Goal: Information Seeking & Learning: Learn about a topic

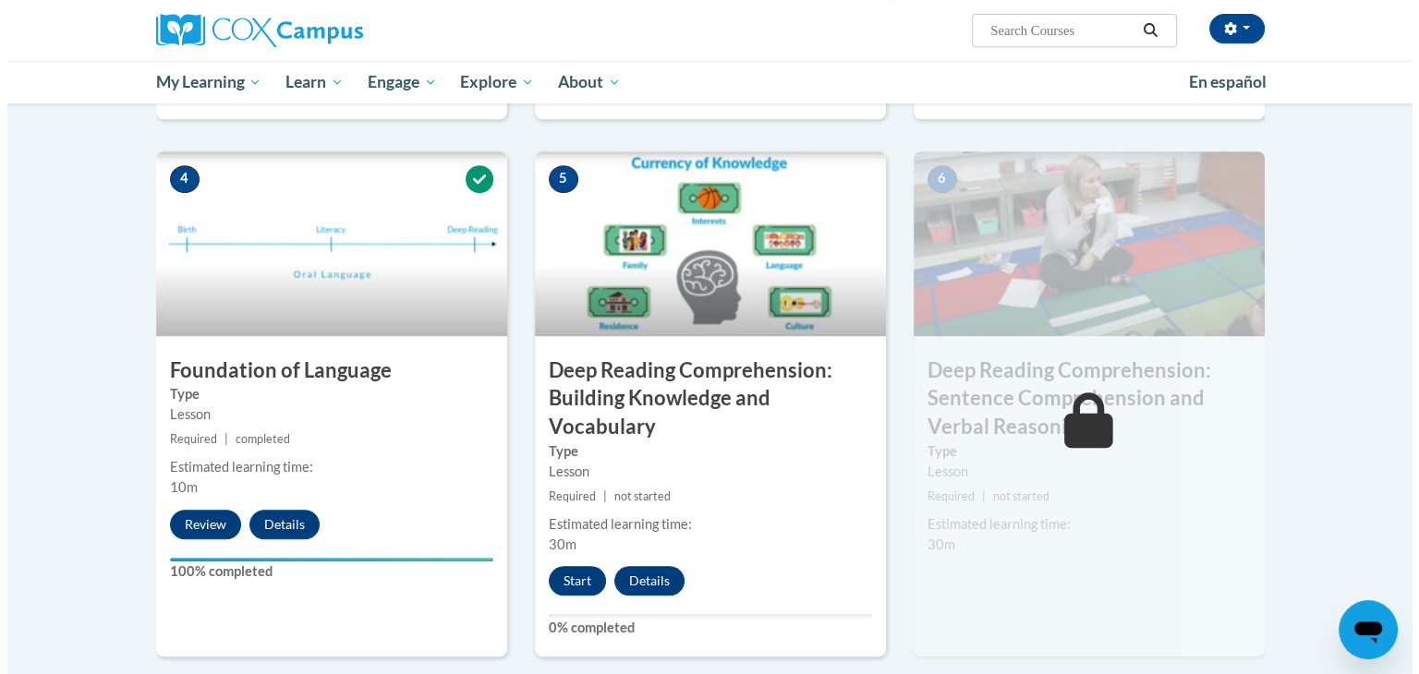
scroll to position [1016, 0]
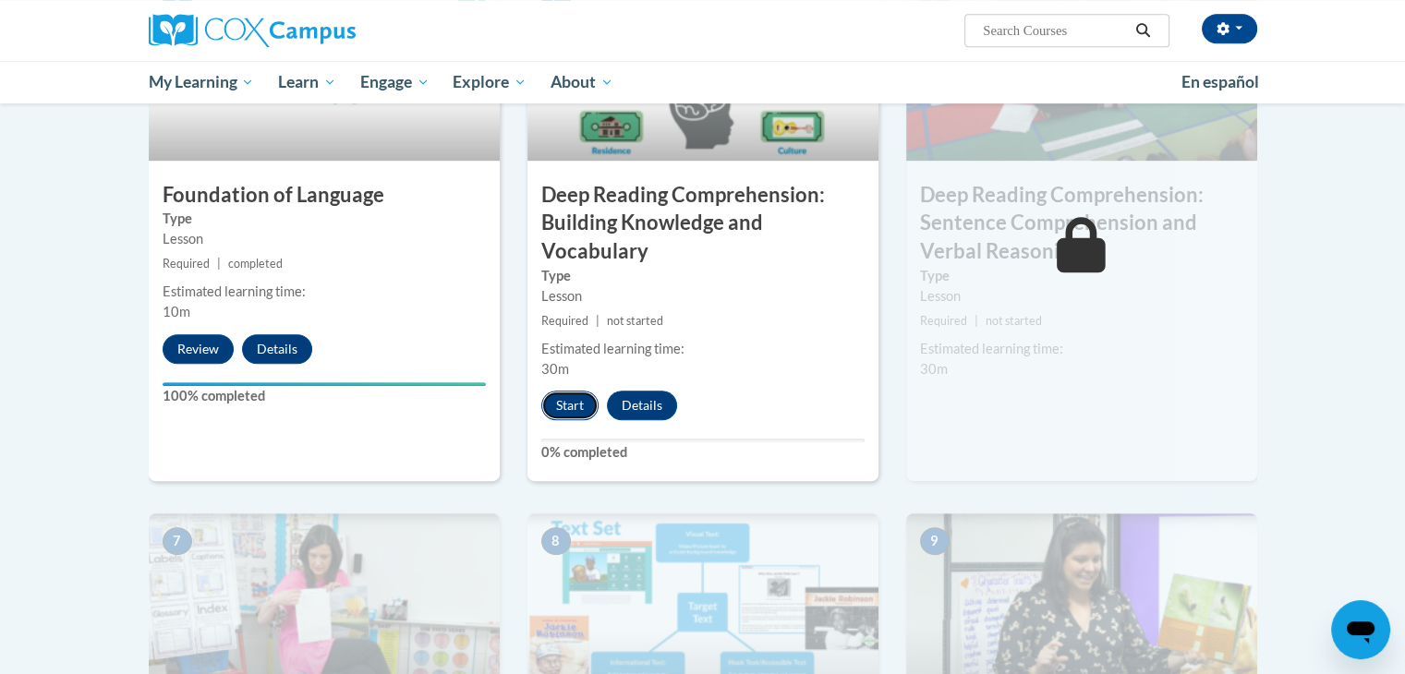
click at [578, 406] on button "Start" at bounding box center [569, 406] width 57 height 30
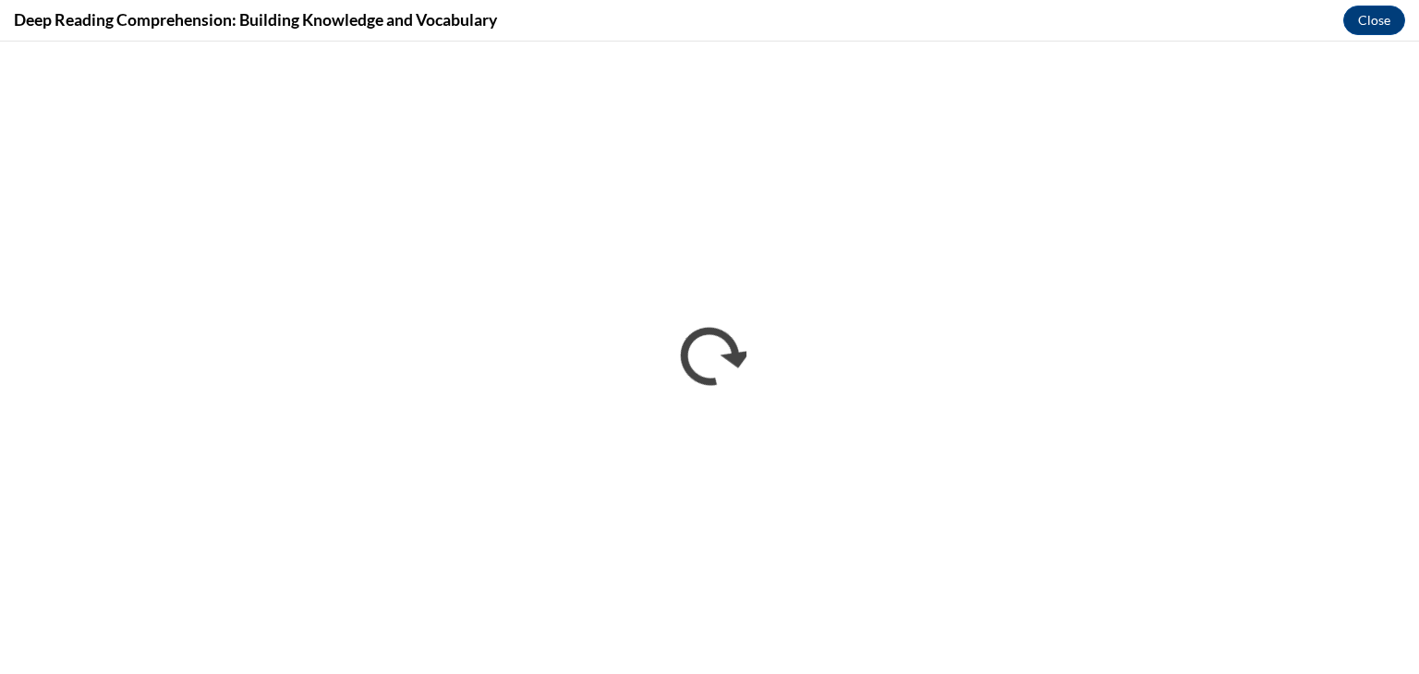
scroll to position [0, 0]
